Goal: Find specific page/section: Find specific page/section

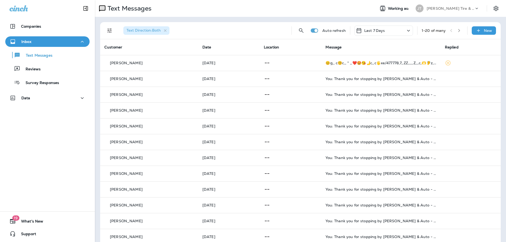
click at [29, 161] on div "Companies Inbox Text Messages Reviews Survey Responses Data 19 What's New Suppo…" at bounding box center [47, 121] width 95 height 242
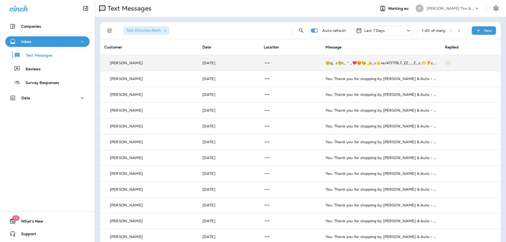
click at [303, 65] on p at bounding box center [290, 63] width 53 height 7
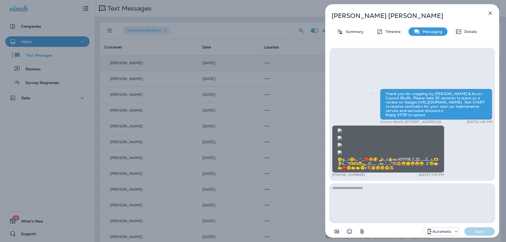
click at [488, 12] on icon "button" at bounding box center [489, 13] width 3 height 3
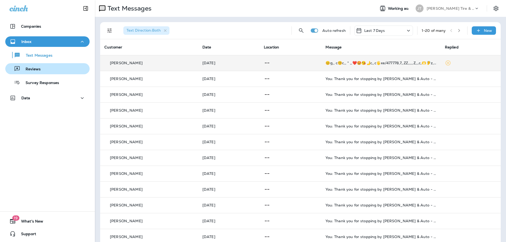
click at [34, 67] on p "Reviews" at bounding box center [30, 69] width 20 height 5
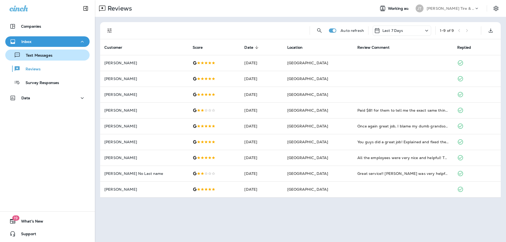
click at [51, 51] on div "Text Messages" at bounding box center [29, 55] width 45 height 8
